Goal: Entertainment & Leisure: Consume media (video, audio)

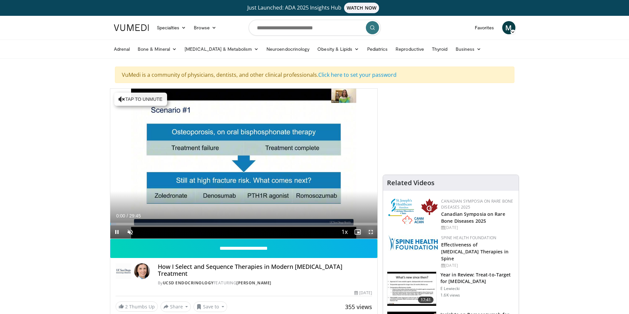
click at [371, 232] on span "Video Player" at bounding box center [370, 232] width 13 height 13
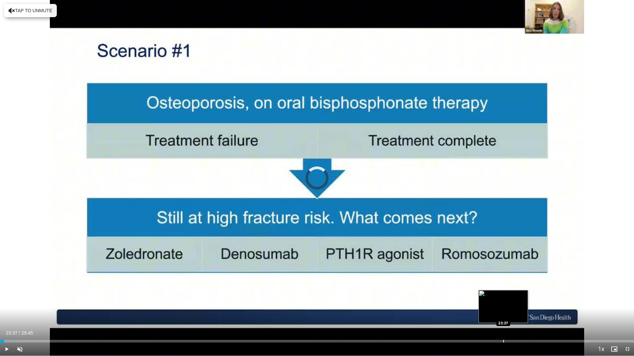
click at [503, 314] on div "Progress Bar" at bounding box center [503, 341] width 1 height 3
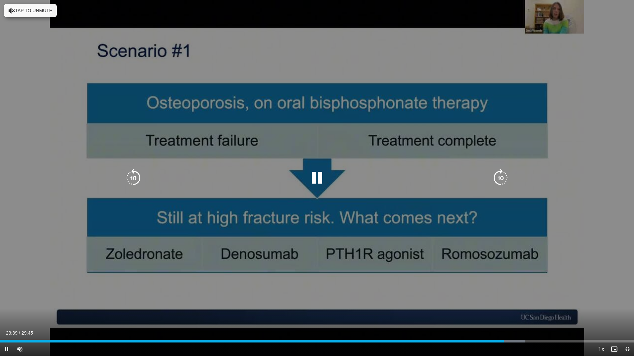
click at [546, 276] on div "10 seconds Tap to unmute" at bounding box center [317, 178] width 634 height 356
click at [313, 179] on icon "Video Player" at bounding box center [317, 178] width 18 height 18
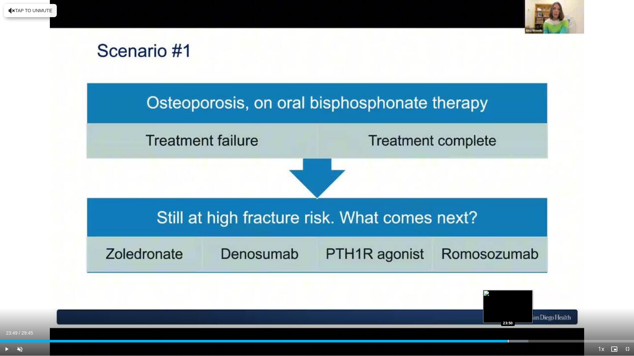
click at [507, 314] on div "Progress Bar" at bounding box center [514, 341] width 28 height 3
click at [510, 314] on div "Progress Bar" at bounding box center [510, 341] width 1 height 3
click at [519, 314] on div "Loaded : 84.44% 24:23 24:23" at bounding box center [317, 340] width 634 height 6
click at [523, 314] on div "Progress Bar" at bounding box center [523, 341] width 1 height 3
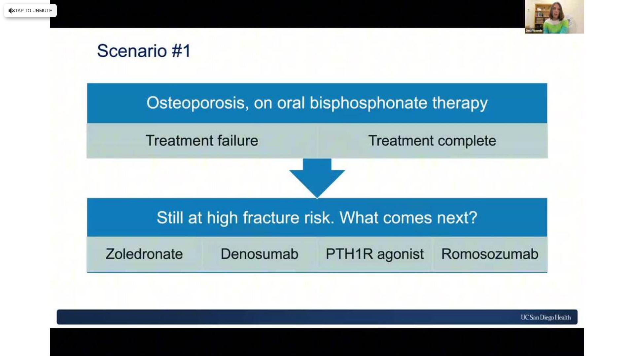
click at [527, 314] on video-js "**********" at bounding box center [317, 178] width 634 height 356
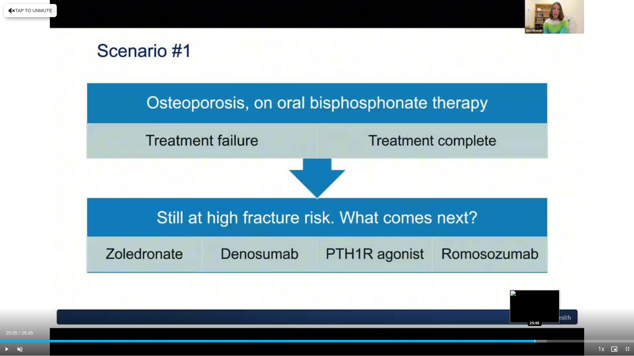
click at [534, 314] on div "Loaded : 86.25% 25:05 25:05" at bounding box center [317, 340] width 634 height 6
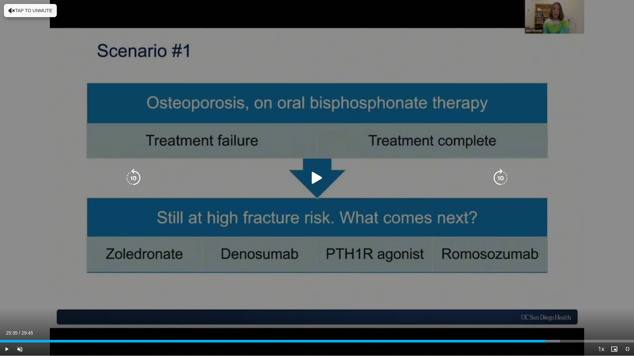
click at [545, 314] on div "Progress Bar" at bounding box center [543, 341] width 34 height 3
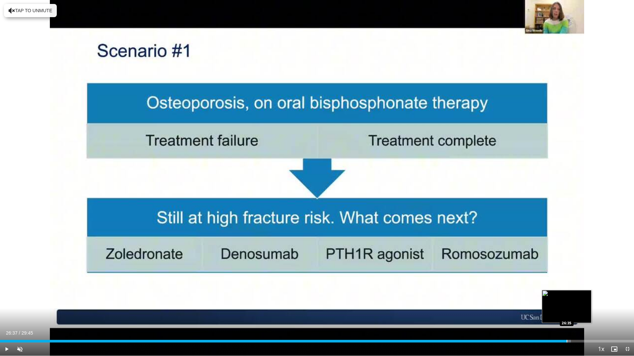
click at [567, 314] on div "Loaded : 90.03% 25:45 26:35" at bounding box center [317, 341] width 634 height 3
click at [574, 314] on div "Progress Bar" at bounding box center [572, 341] width 33 height 3
click at [578, 314] on div "Progress Bar" at bounding box center [578, 341] width 1 height 3
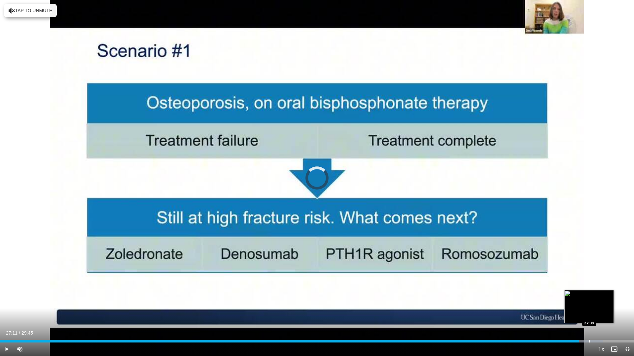
click at [589, 314] on div "Progress Bar" at bounding box center [589, 341] width 1 height 3
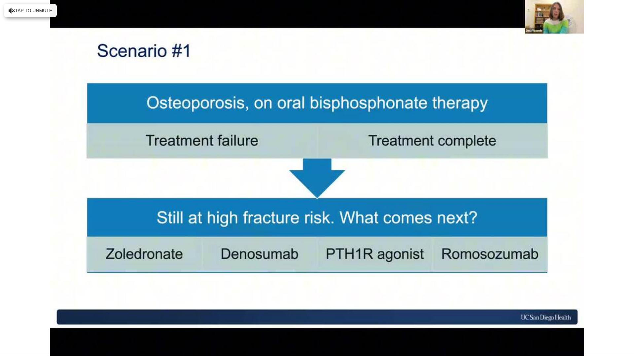
click at [595, 314] on video-js "**********" at bounding box center [317, 178] width 634 height 356
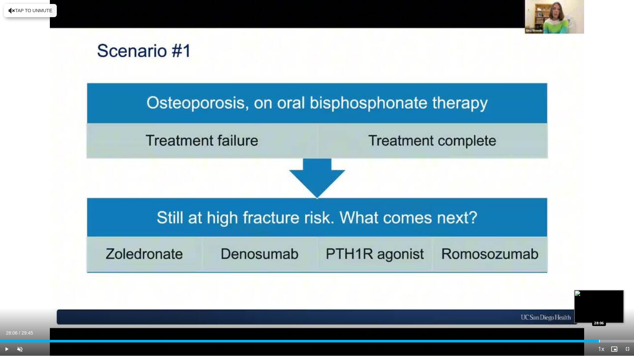
click at [599, 314] on div "Progress Bar" at bounding box center [599, 341] width 1 height 3
click at [604, 314] on div "Progress Bar" at bounding box center [604, 341] width 33 height 3
click at [607, 314] on div "Loaded : 99.13% 28:27 28:32" at bounding box center [317, 340] width 634 height 6
click at [619, 314] on div "Loaded : 99.54% 29:05 29:05" at bounding box center [317, 340] width 634 height 6
click at [625, 314] on div "Loaded : 100.00% 29:22 29:22" at bounding box center [317, 340] width 634 height 6
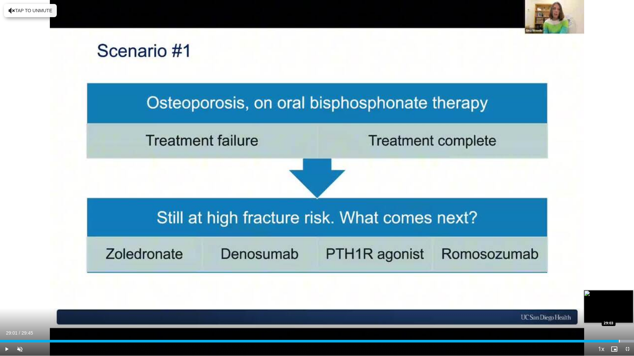
click at [618, 314] on div "Loaded : 100.00% 29:01 29:03" at bounding box center [317, 341] width 634 height 3
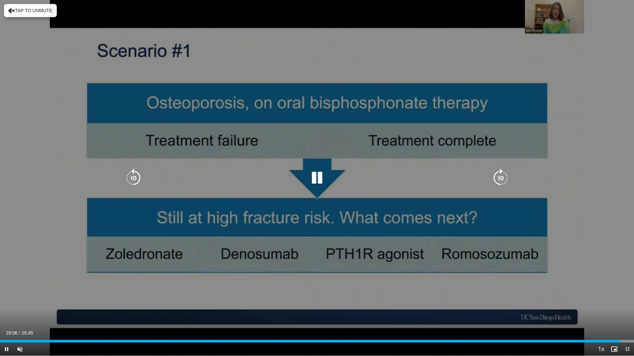
click at [434, 279] on div "10 seconds Tap to unmute" at bounding box center [317, 178] width 634 height 356
click at [315, 178] on icon "Video Player" at bounding box center [317, 178] width 18 height 18
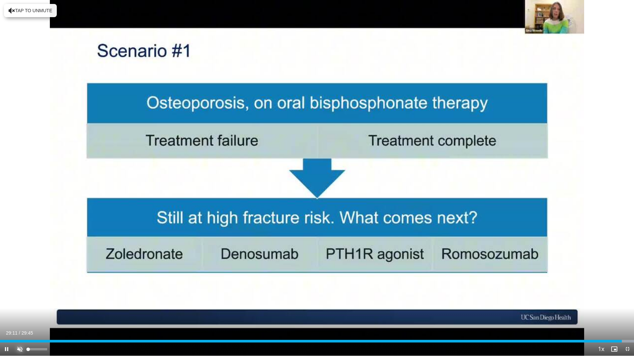
click at [22, 314] on span "Video Player" at bounding box center [19, 349] width 13 height 13
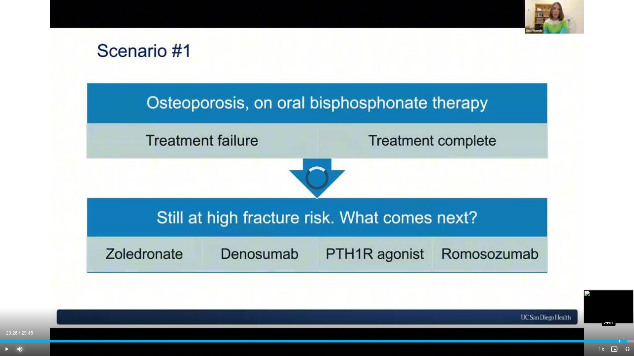
click at [619, 314] on div "Progress Bar" at bounding box center [619, 341] width 1 height 3
click at [4, 314] on video-js "**********" at bounding box center [317, 178] width 634 height 356
click at [622, 314] on div "Progress Bar" at bounding box center [622, 341] width 1 height 3
click at [616, 314] on div "Loaded : 100.00% 29:19 28:58" at bounding box center [317, 341] width 634 height 3
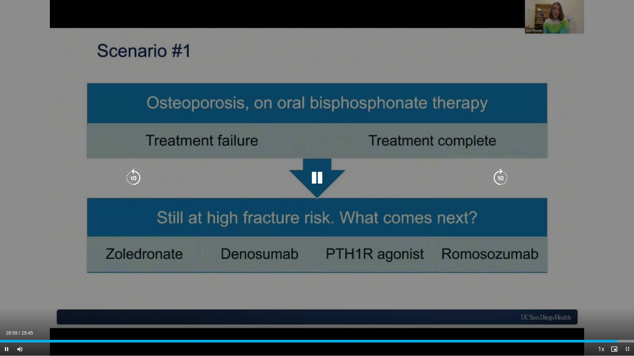
click at [320, 179] on icon "Video Player" at bounding box center [317, 178] width 18 height 18
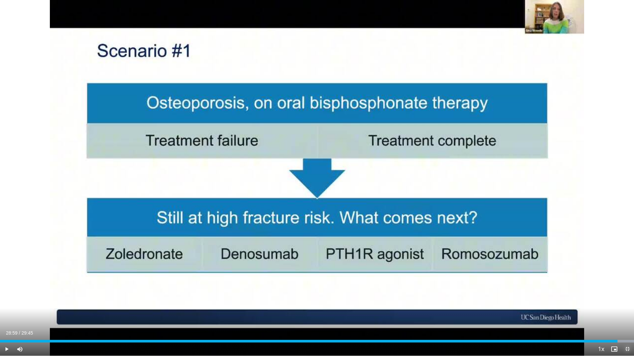
click at [626, 314] on span "Video Player" at bounding box center [626, 349] width 13 height 13
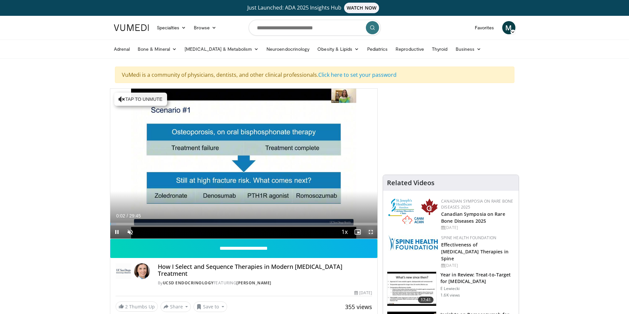
click at [370, 233] on span "Video Player" at bounding box center [370, 232] width 13 height 13
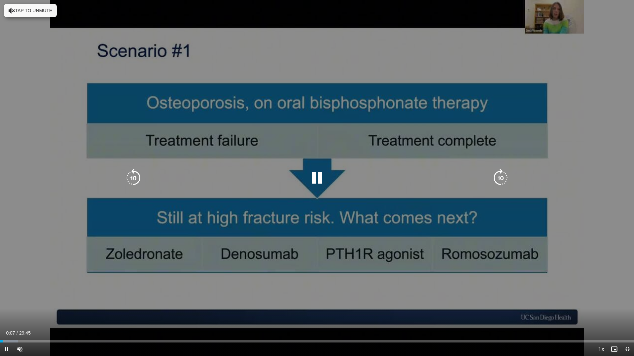
click at [10, 10] on icon "Video Player" at bounding box center [12, 10] width 7 height 7
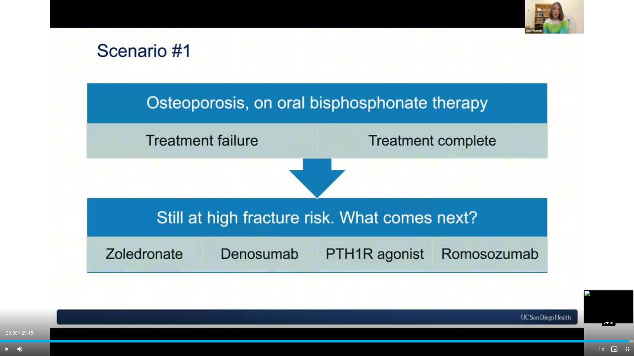
click at [628, 314] on div "Progress Bar" at bounding box center [628, 341] width 1 height 3
click at [20, 314] on span "Video Player" at bounding box center [19, 349] width 13 height 13
click at [5, 314] on span "Video Player" at bounding box center [6, 349] width 13 height 13
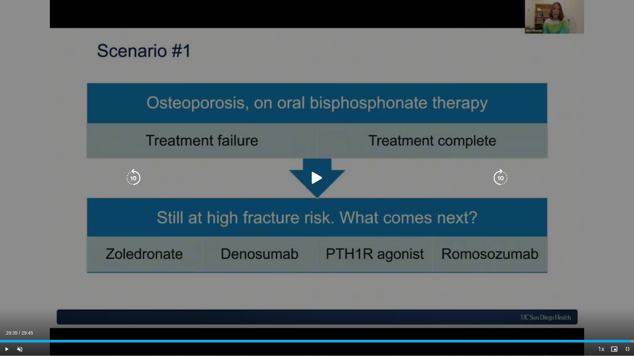
click at [316, 176] on icon "Video Player" at bounding box center [317, 178] width 18 height 18
click at [311, 210] on div "10 seconds Tap to unmute" at bounding box center [317, 178] width 634 height 356
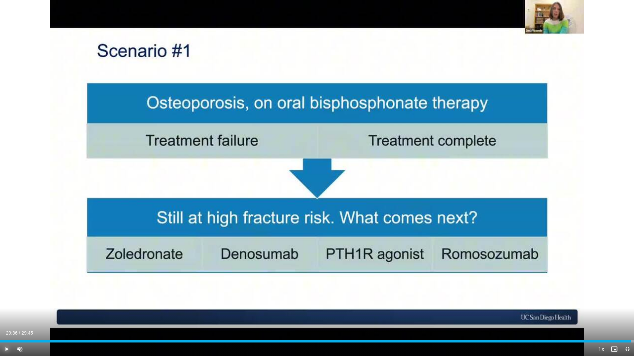
click at [6, 314] on span "Video Player" at bounding box center [6, 349] width 13 height 13
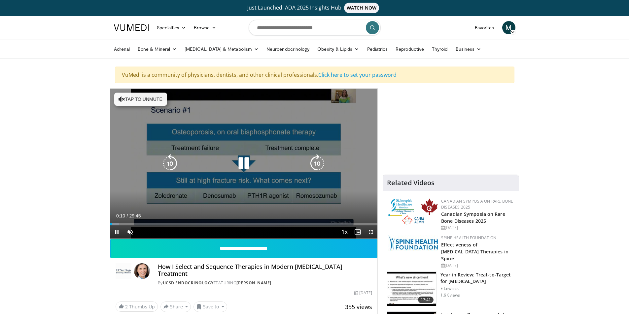
click at [314, 198] on div "10 seconds Tap to unmute" at bounding box center [243, 164] width 267 height 150
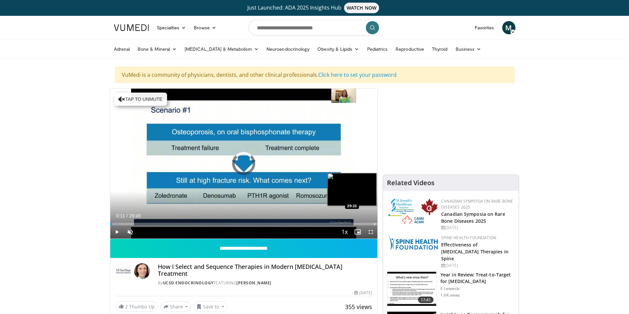
click at [374, 224] on div "Progress Bar" at bounding box center [374, 224] width 1 height 3
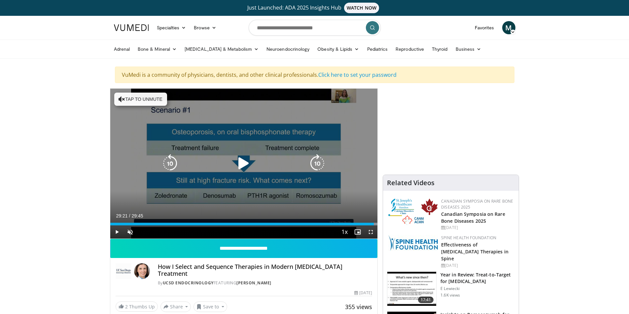
click at [116, 98] on button "Tap to unmute" at bounding box center [140, 99] width 53 height 13
